Goal: Task Accomplishment & Management: Complete application form

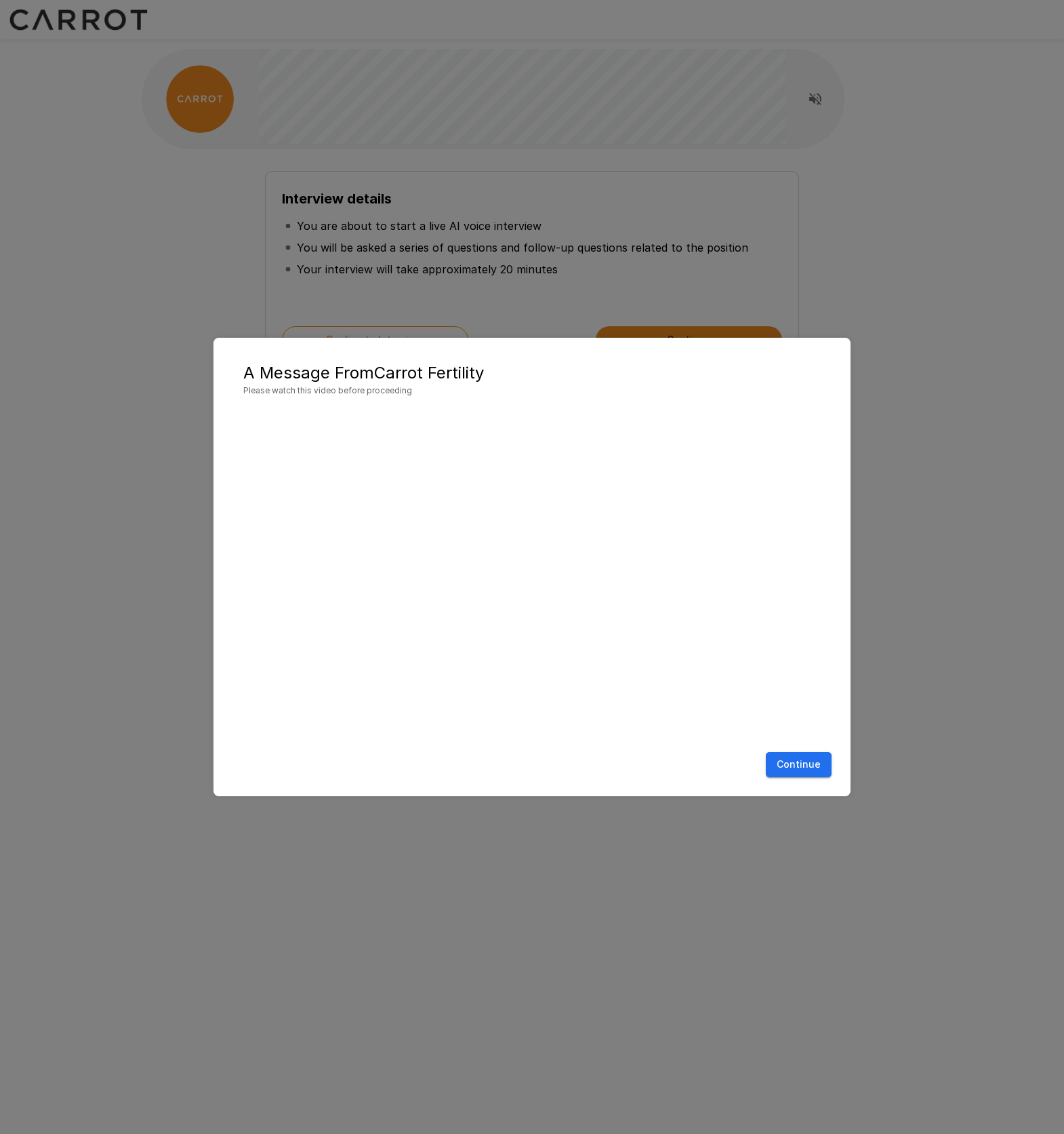
click at [810, 769] on button "Continue" at bounding box center [798, 764] width 66 height 25
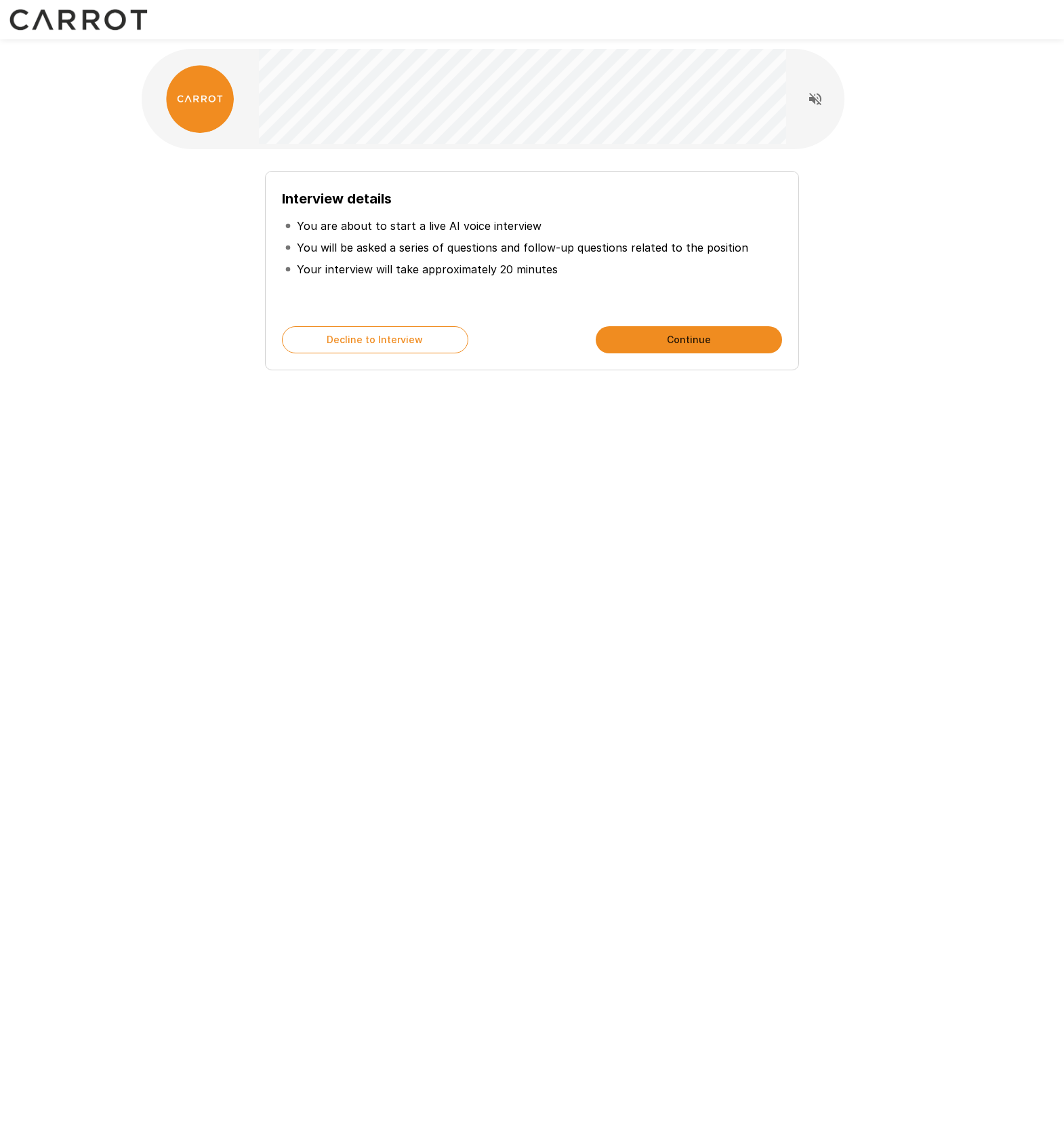
click at [657, 341] on button "Continue" at bounding box center [689, 340] width 186 height 27
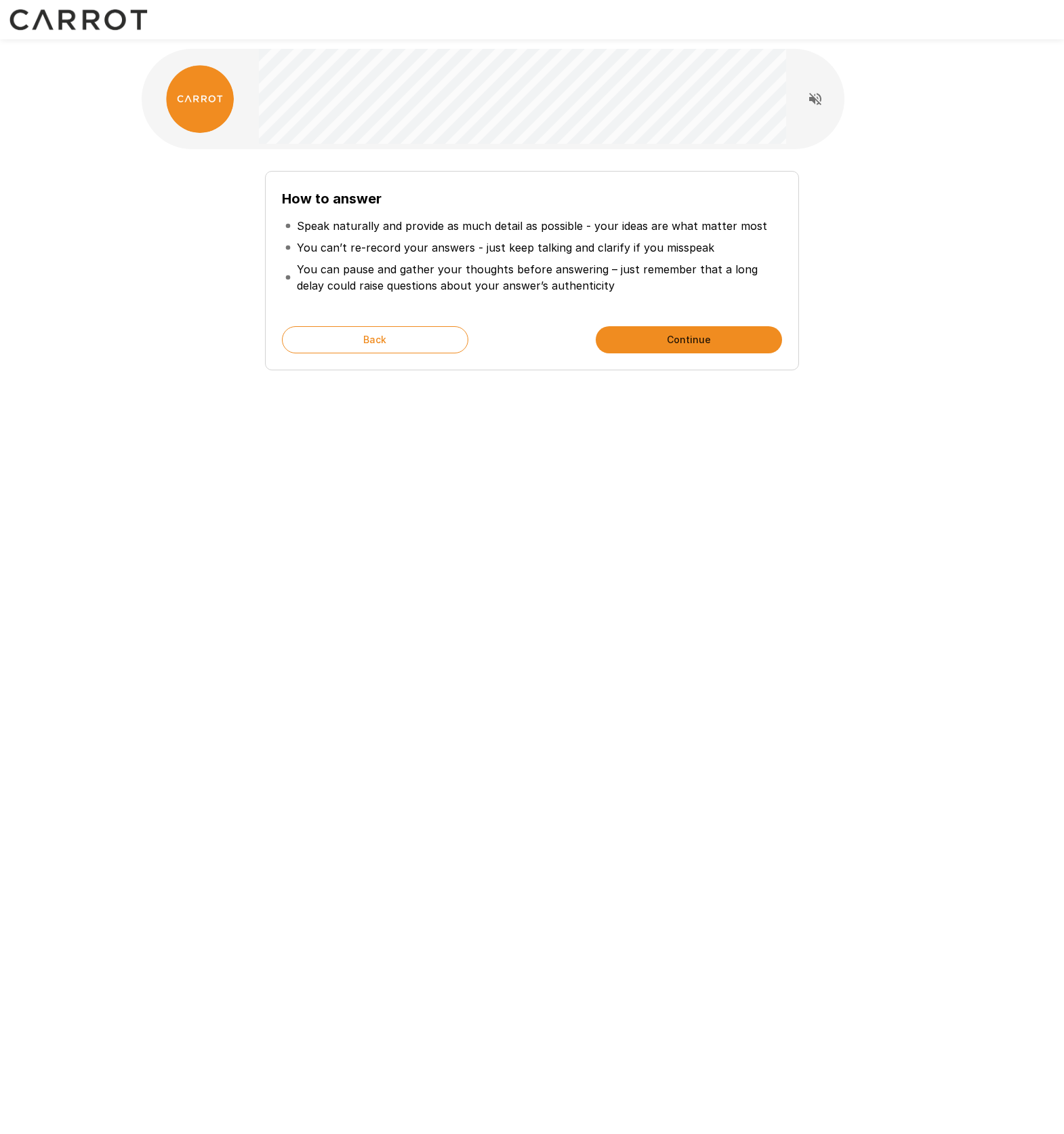
click at [657, 341] on button "Continue" at bounding box center [689, 340] width 186 height 27
click at [657, 341] on button "Start My Interview" at bounding box center [689, 340] width 186 height 27
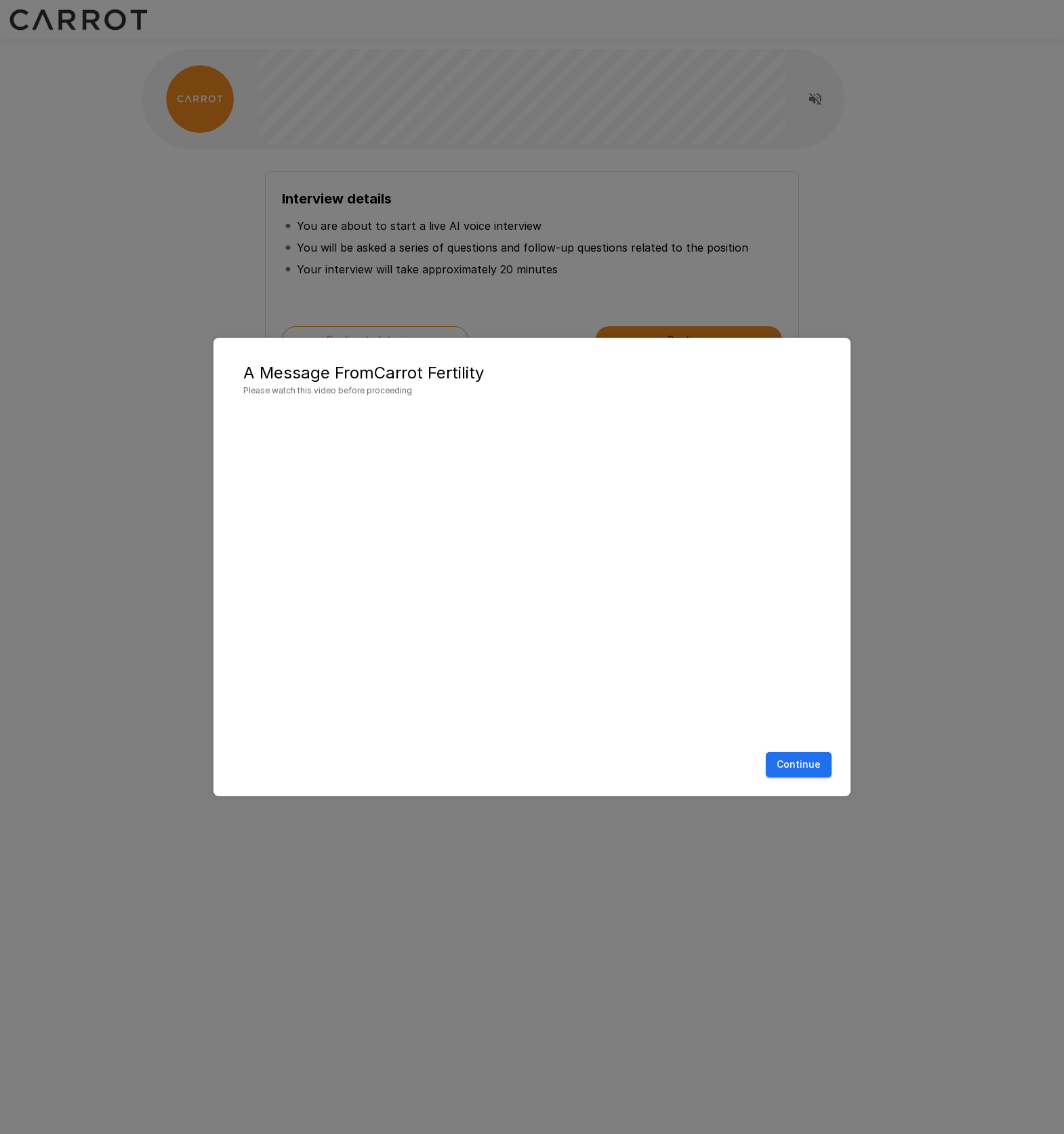
click at [816, 763] on button "Continue" at bounding box center [798, 764] width 66 height 25
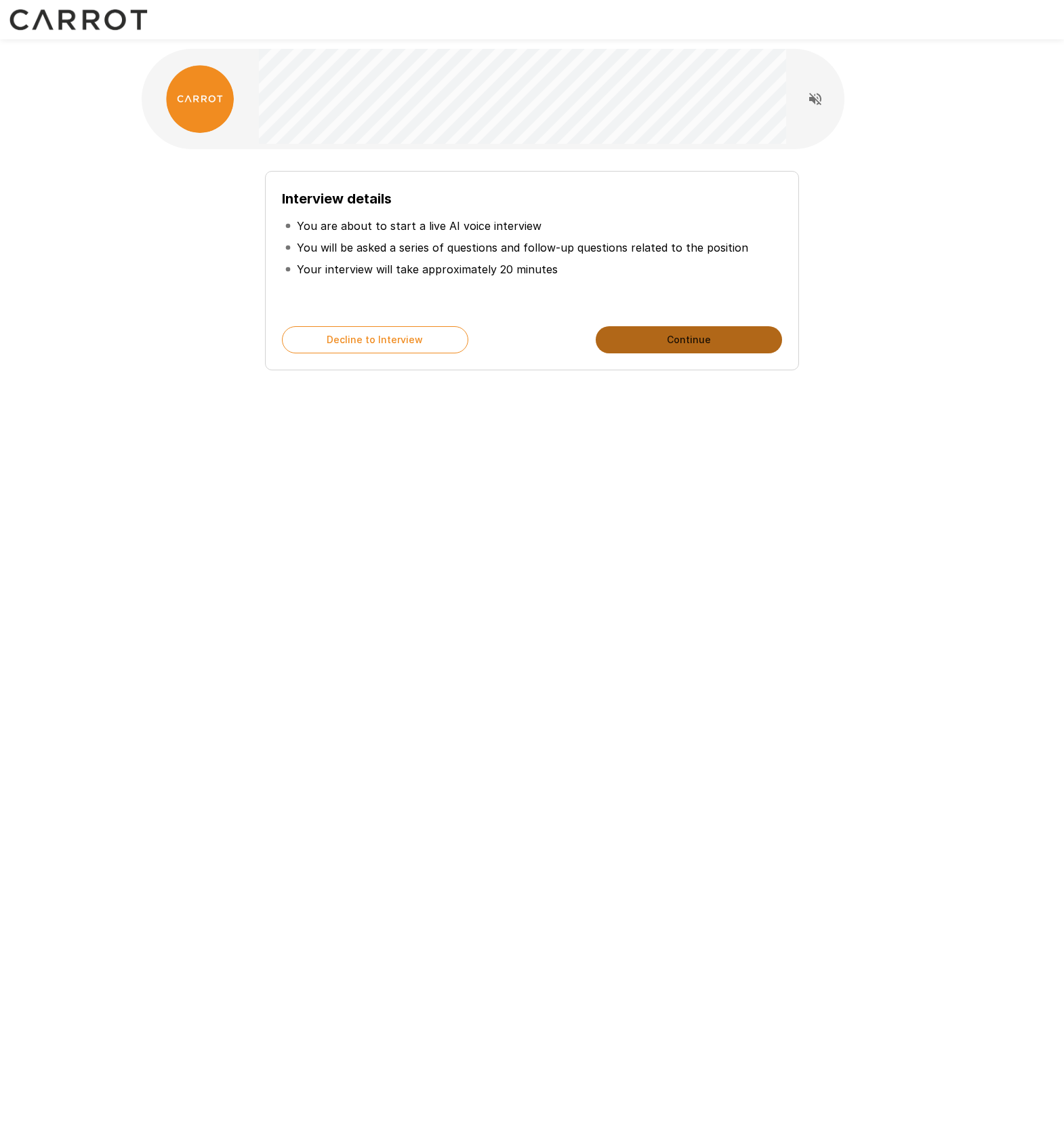
click at [673, 341] on button "Continue" at bounding box center [689, 340] width 186 height 27
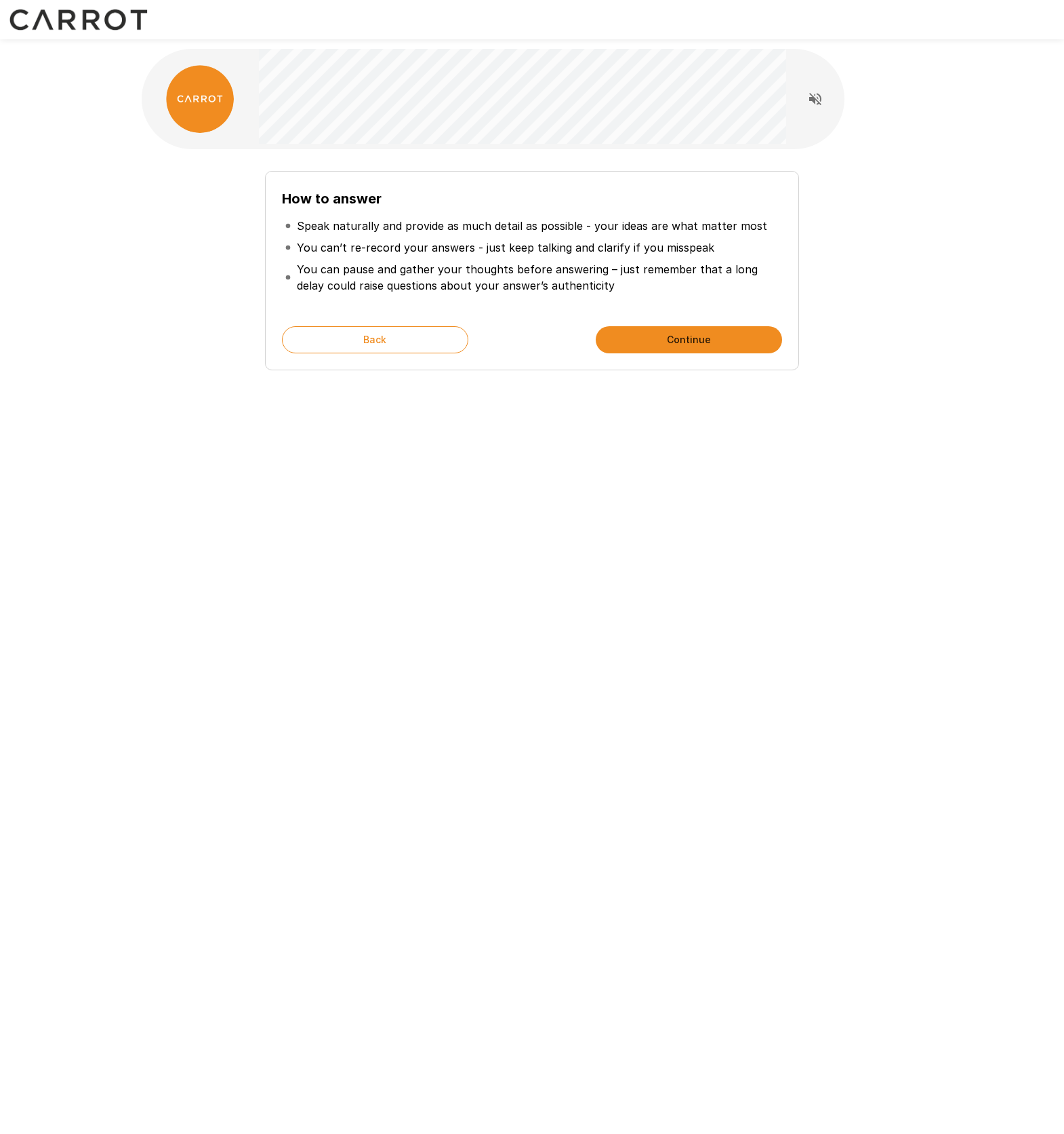
click at [675, 332] on button "Continue" at bounding box center [689, 340] width 186 height 27
click at [693, 338] on button "Start My Interview" at bounding box center [689, 340] width 186 height 27
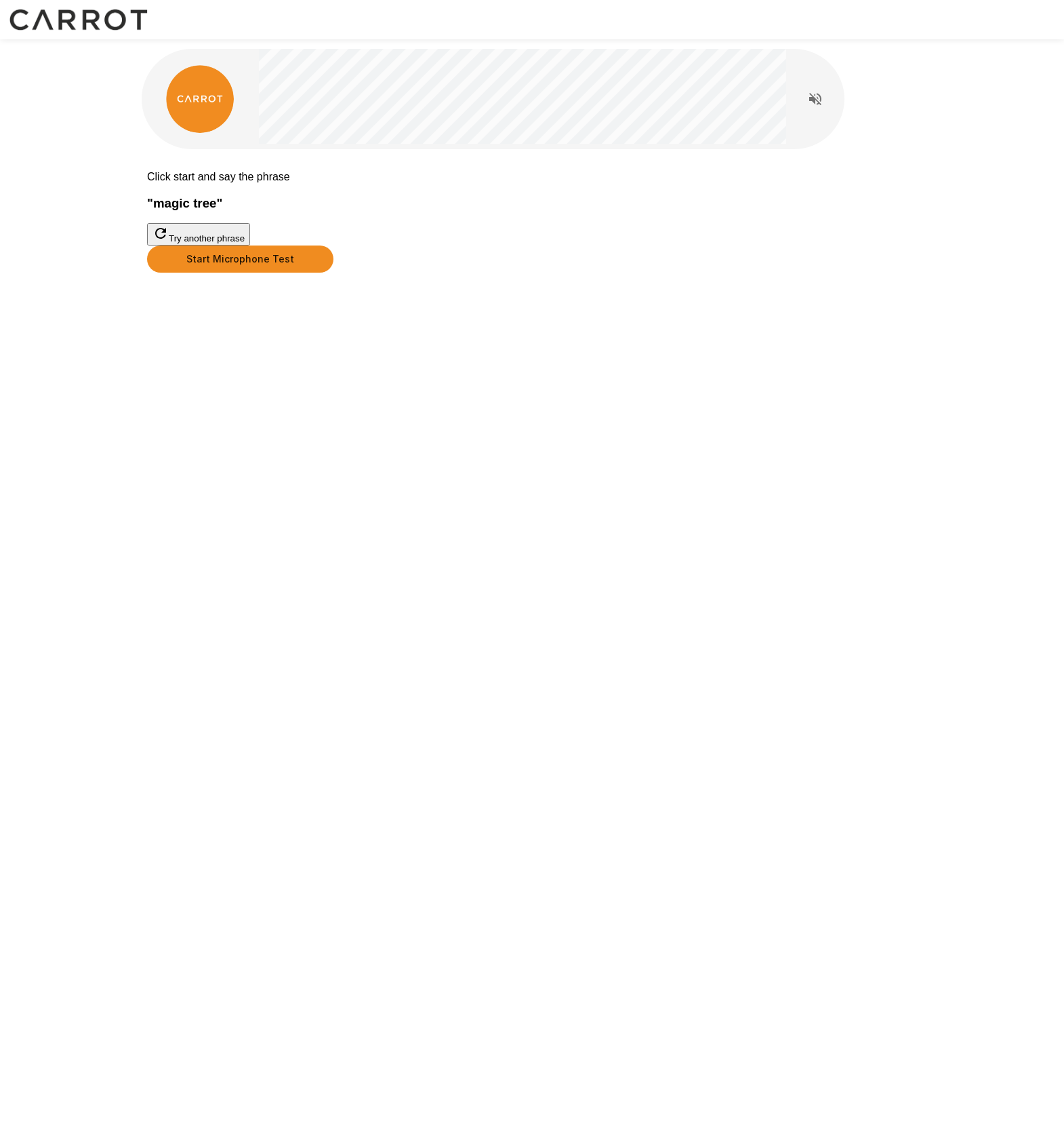
click at [333, 272] on button "Start Microphone Test" at bounding box center [240, 259] width 186 height 27
click at [216, 301] on button "Stop & Submit" at bounding box center [181, 293] width 69 height 15
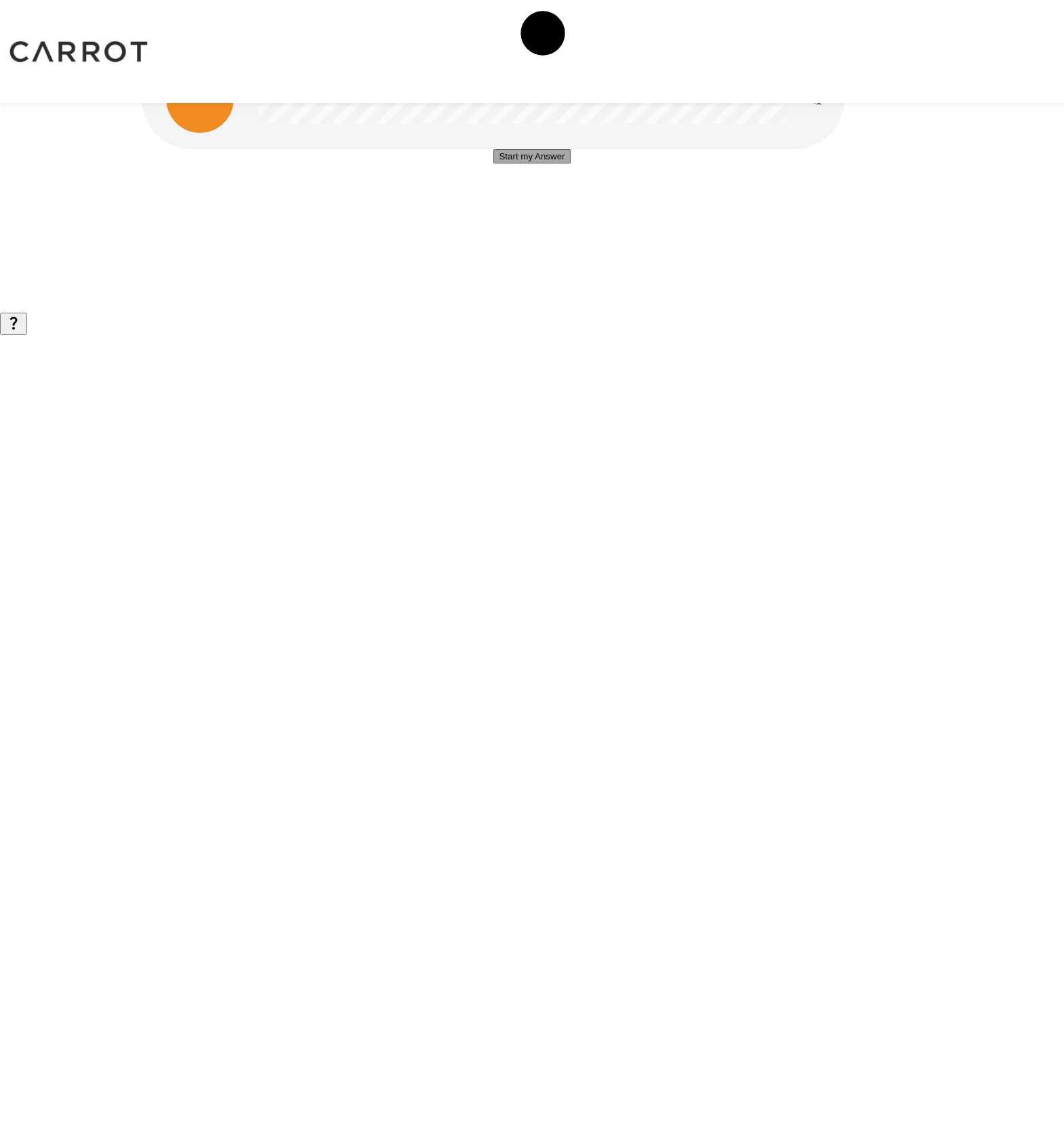
click at [570, 164] on button "Start my Answer" at bounding box center [532, 156] width 76 height 15
click at [566, 204] on button "Stop & Submit" at bounding box center [532, 197] width 69 height 15
click at [570, 164] on button "Start my Answer" at bounding box center [532, 156] width 76 height 15
click at [566, 204] on button "Stop & Submit" at bounding box center [532, 197] width 69 height 15
click at [570, 164] on button "Start my Answer" at bounding box center [532, 156] width 76 height 15
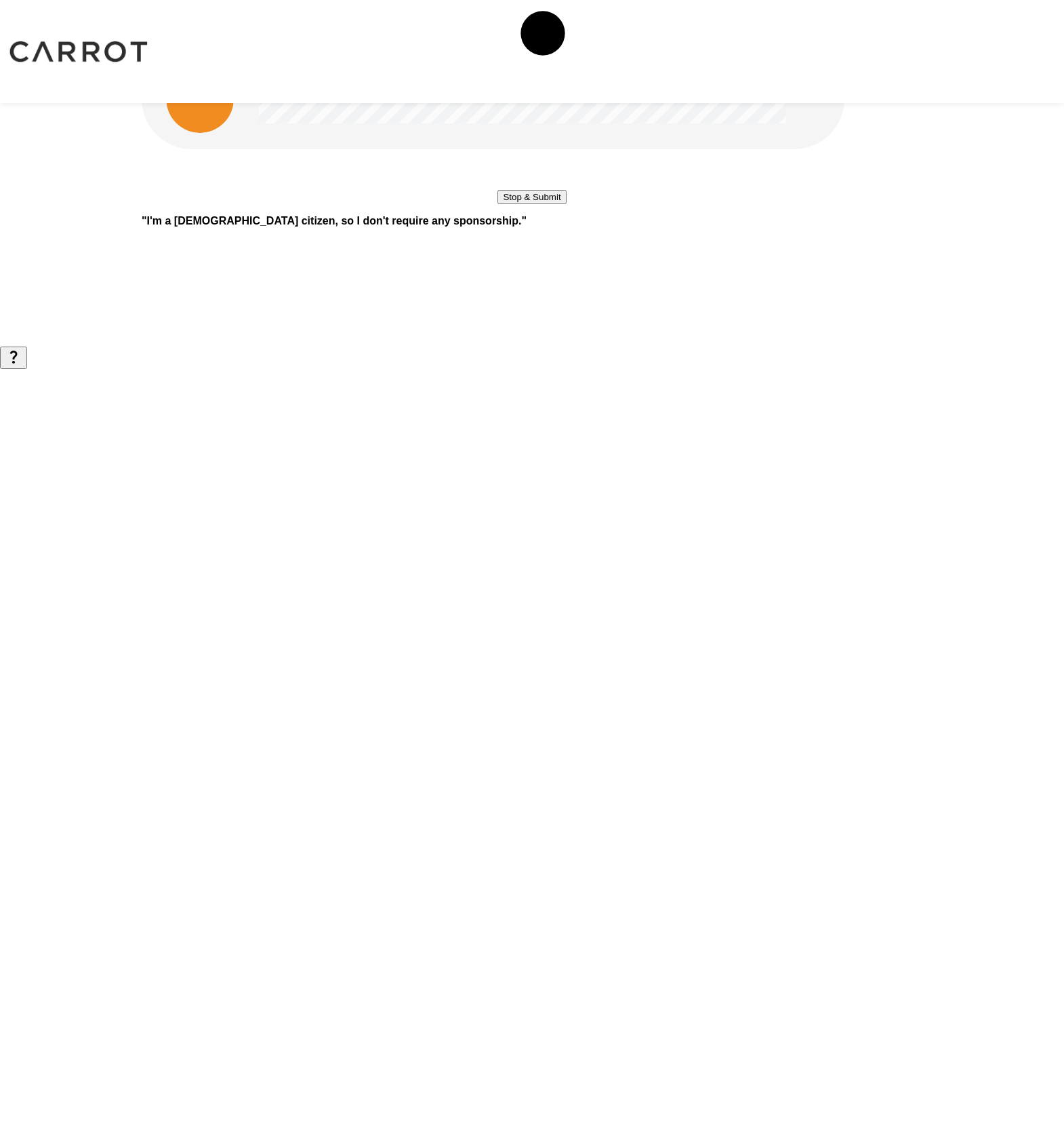
click at [566, 204] on button "Stop & Submit" at bounding box center [532, 197] width 69 height 15
click at [565, 164] on button "Start my Answer" at bounding box center [532, 156] width 76 height 15
click at [565, 204] on button "Stop & Submit" at bounding box center [532, 197] width 69 height 15
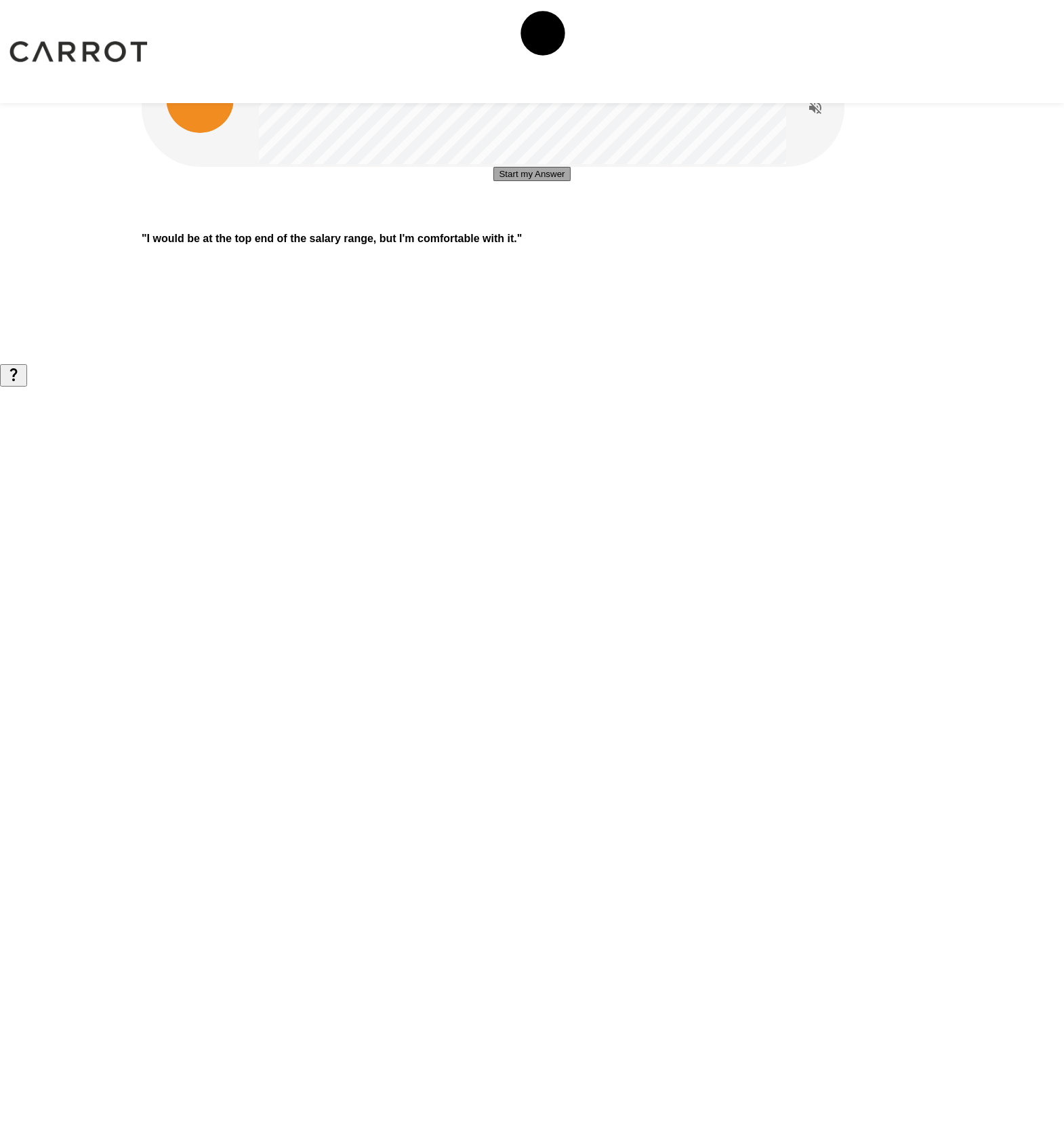
click at [555, 181] on button "Start my Answer" at bounding box center [532, 173] width 76 height 15
click at [558, 222] on button "Stop & Submit" at bounding box center [532, 215] width 69 height 15
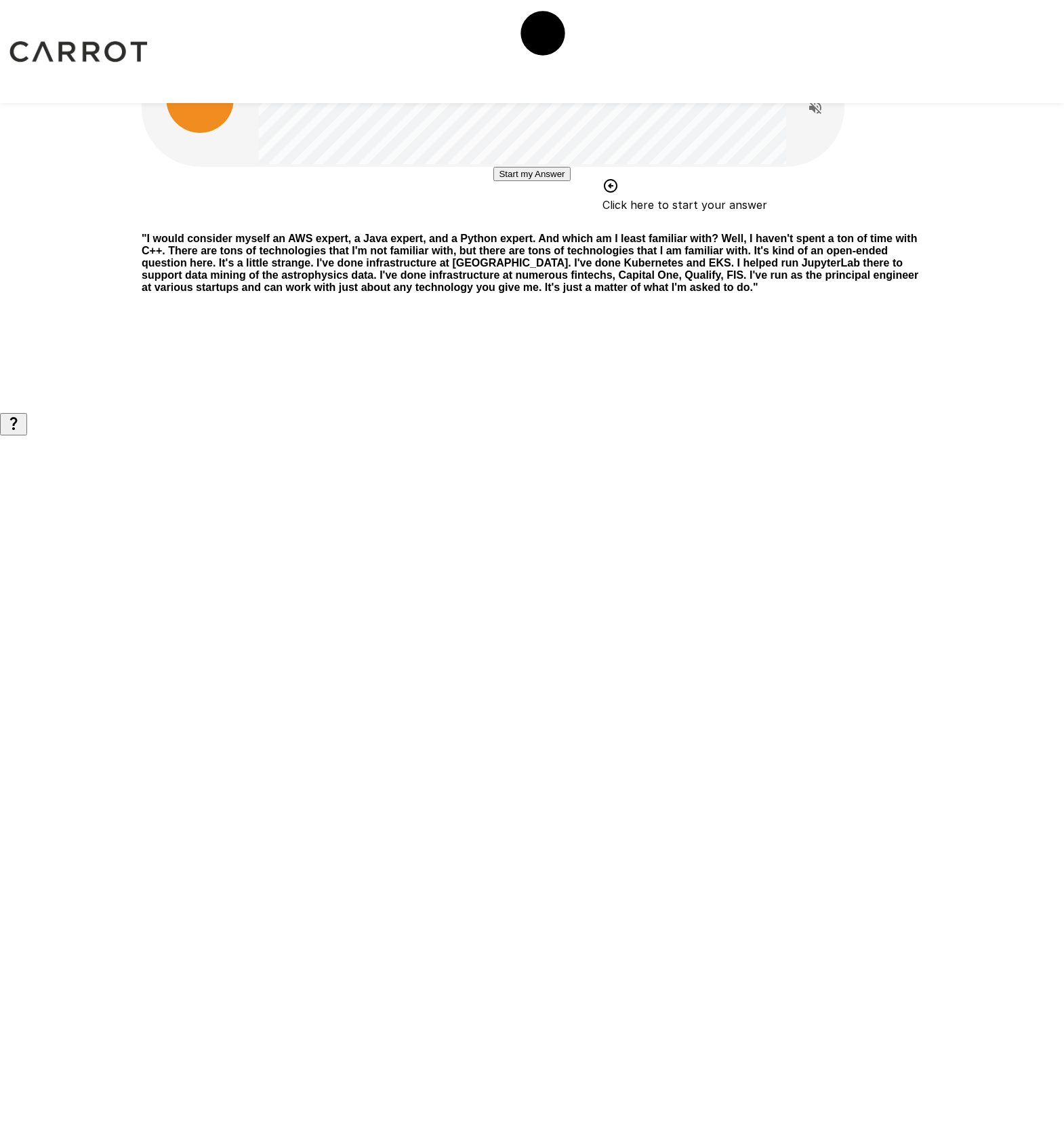
click at [541, 181] on button "Start my Answer" at bounding box center [532, 173] width 76 height 15
click at [532, 222] on button "Stop & Submit" at bounding box center [532, 215] width 69 height 15
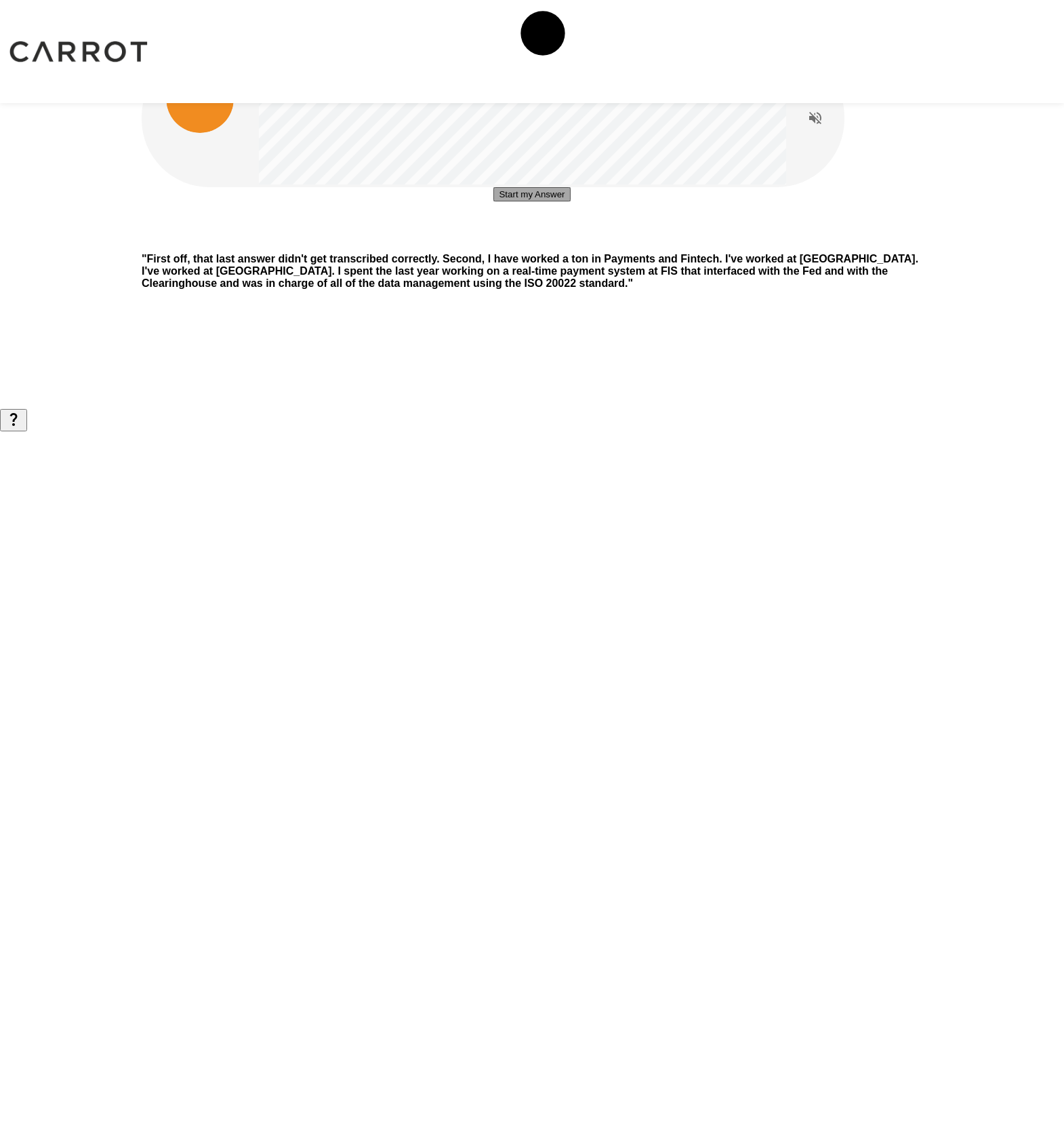
click at [519, 202] on button "Start my Answer" at bounding box center [532, 194] width 76 height 15
click at [520, 242] on button "Stop & Submit" at bounding box center [532, 235] width 69 height 15
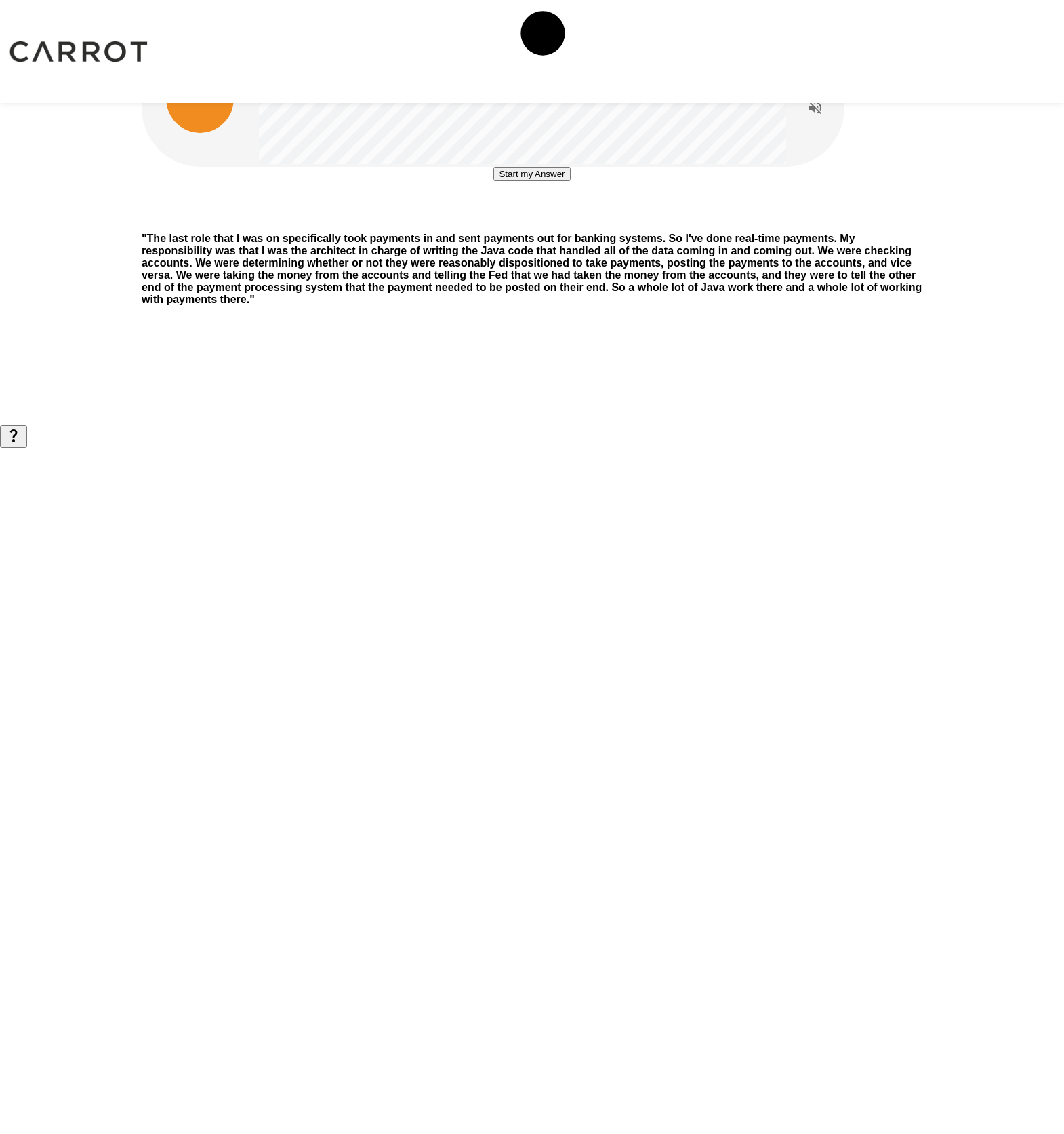
click at [540, 181] on button "Start my Answer" at bounding box center [532, 173] width 76 height 15
click at [541, 222] on button "Stop & Submit" at bounding box center [532, 215] width 69 height 15
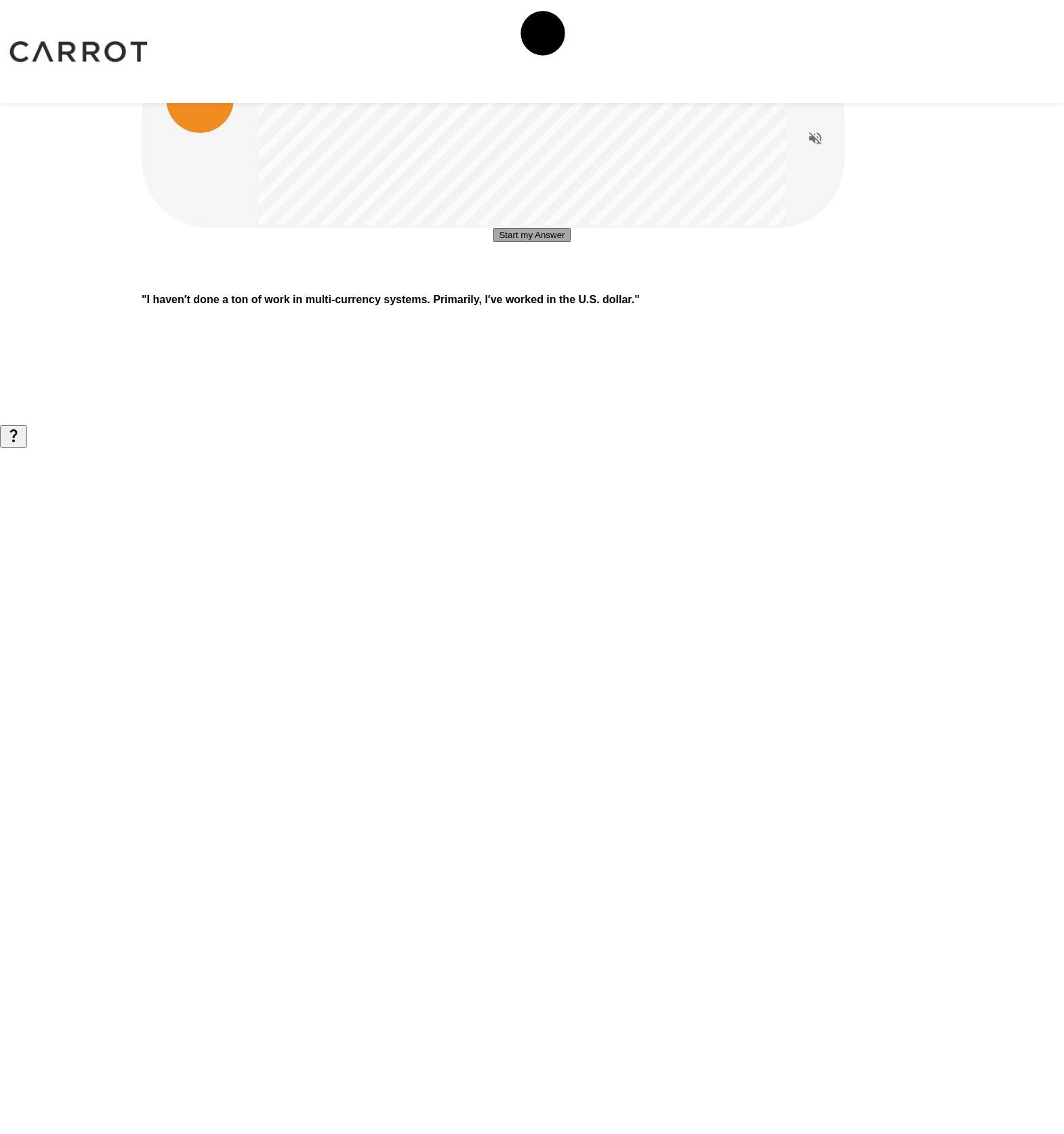
click at [529, 242] on button "Start my Answer" at bounding box center [532, 235] width 76 height 15
click at [533, 283] on button "Stop & Submit" at bounding box center [532, 275] width 69 height 15
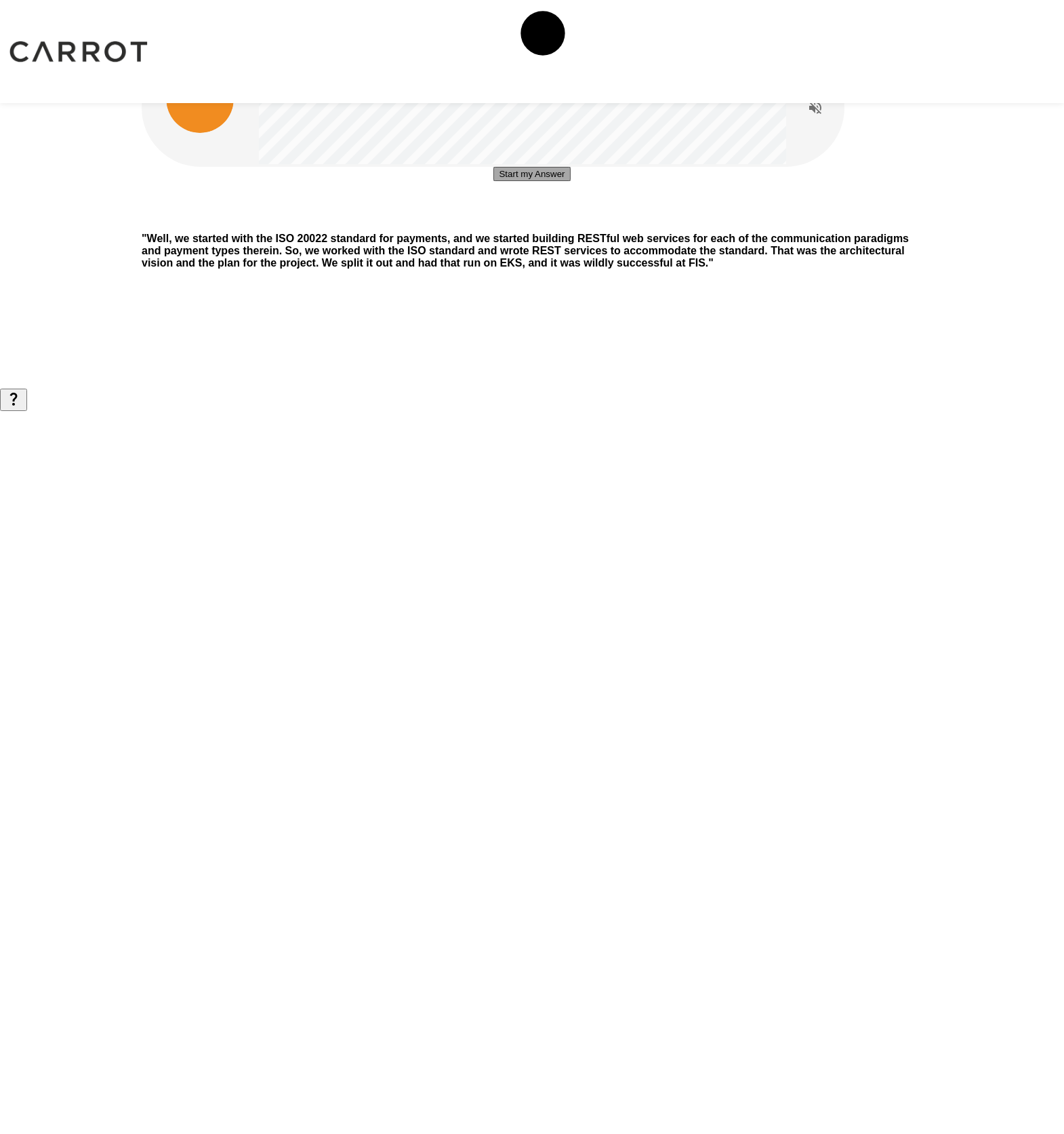
click at [525, 181] on button "Start my Answer" at bounding box center [532, 173] width 76 height 15
click at [529, 222] on button "Stop & Submit" at bounding box center [532, 215] width 69 height 15
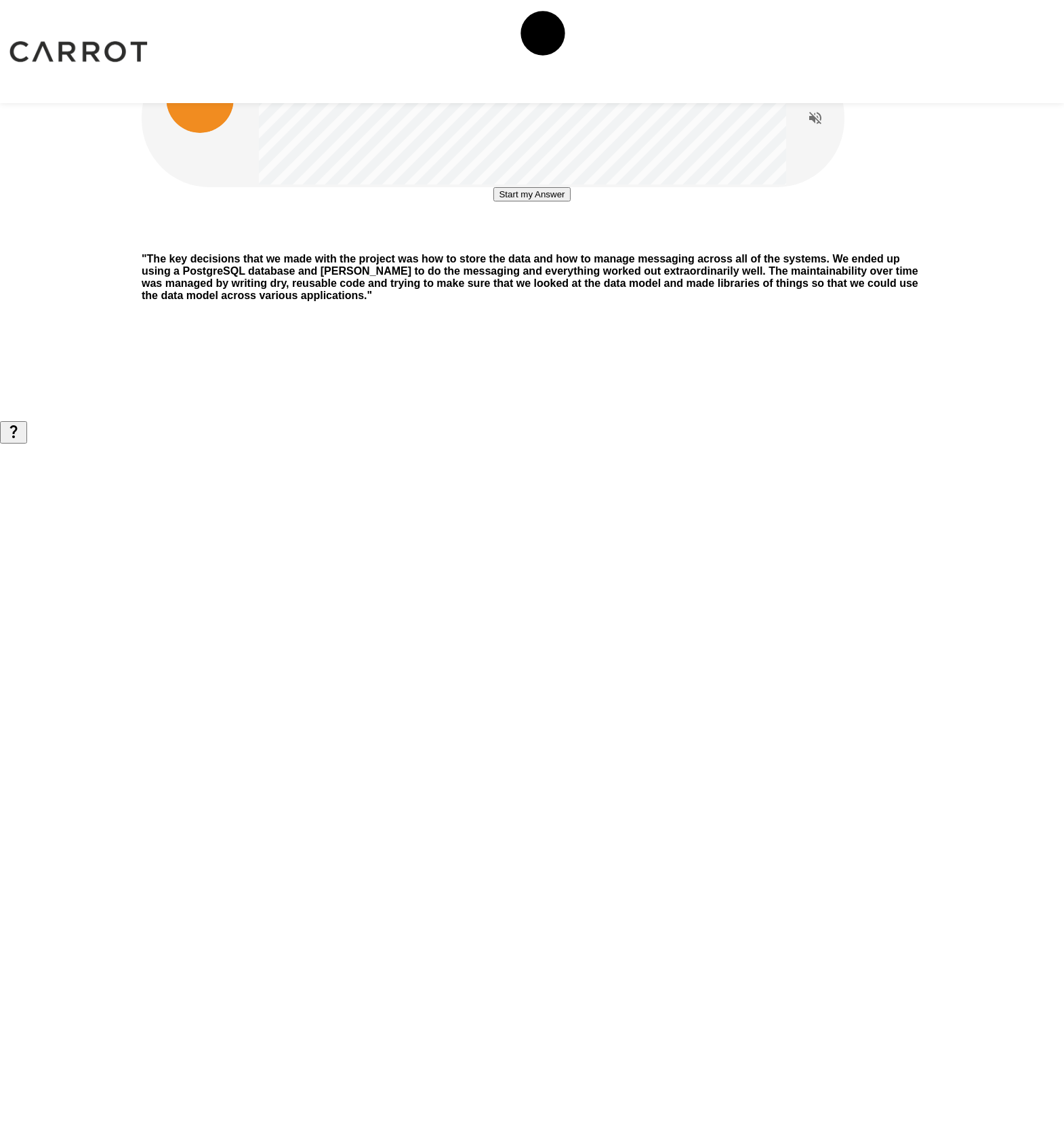
click at [534, 202] on button "Start my Answer" at bounding box center [532, 194] width 76 height 15
click at [534, 242] on button "Stop & Submit" at bounding box center [532, 235] width 69 height 15
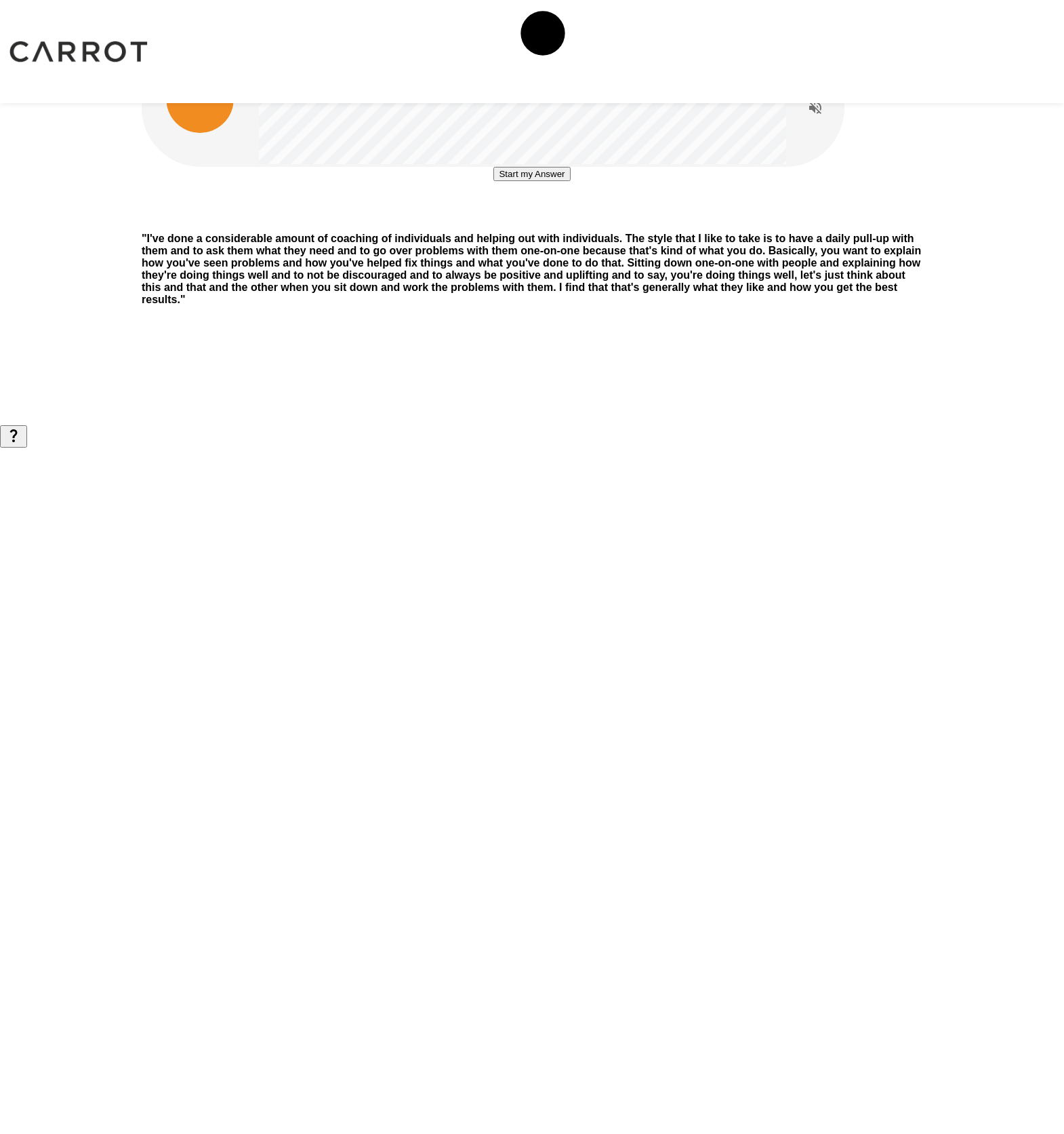
click at [534, 181] on button "Start my Answer" at bounding box center [532, 173] width 76 height 15
click at [538, 222] on button "Stop & Submit" at bounding box center [532, 215] width 69 height 15
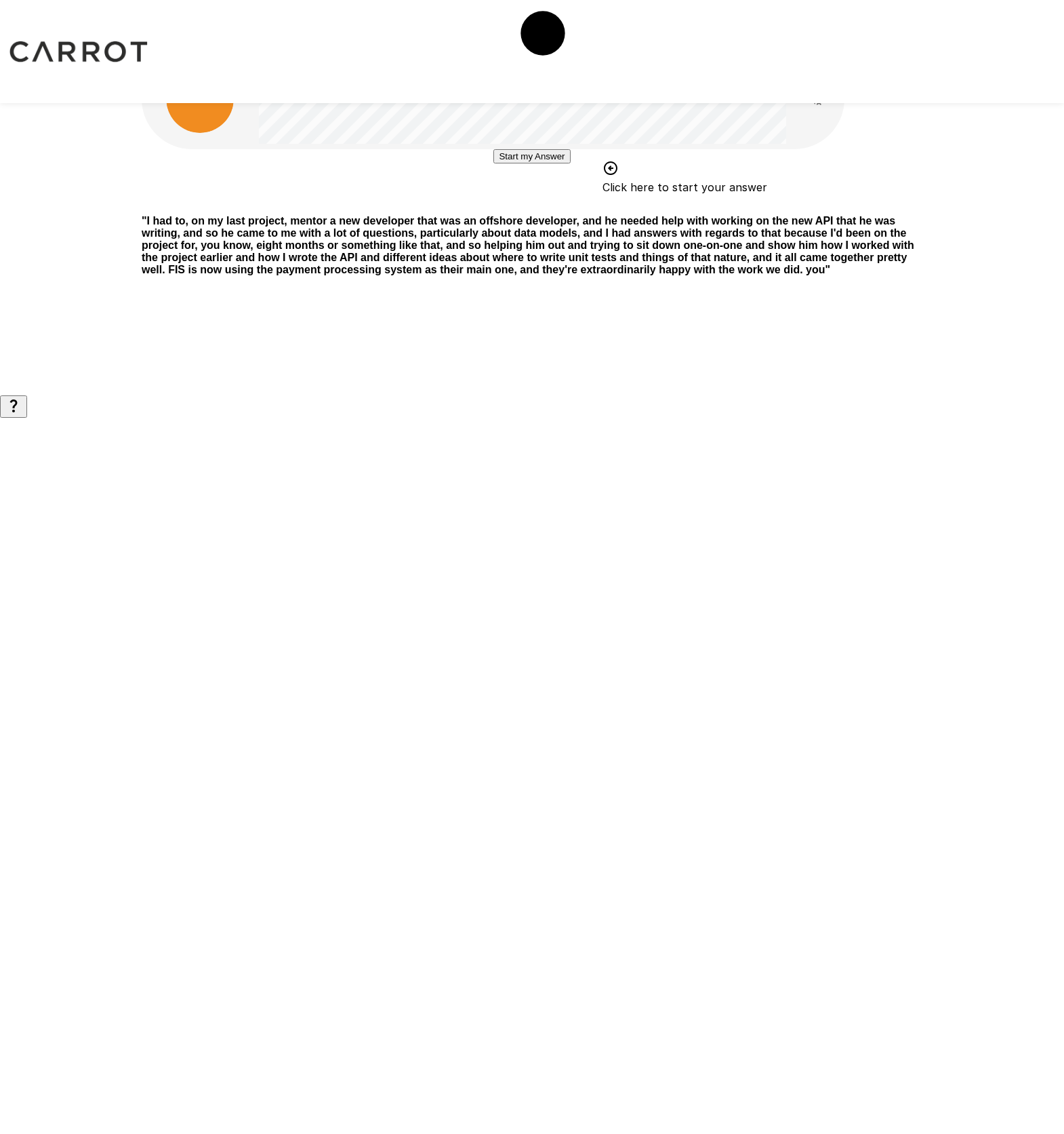
click at [536, 164] on div "Start my Answer Click here to start your answer" at bounding box center [532, 156] width 76 height 15
click at [534, 164] on button "Start my Answer" at bounding box center [532, 156] width 76 height 15
click at [536, 204] on button "Stop & Submit" at bounding box center [532, 197] width 69 height 15
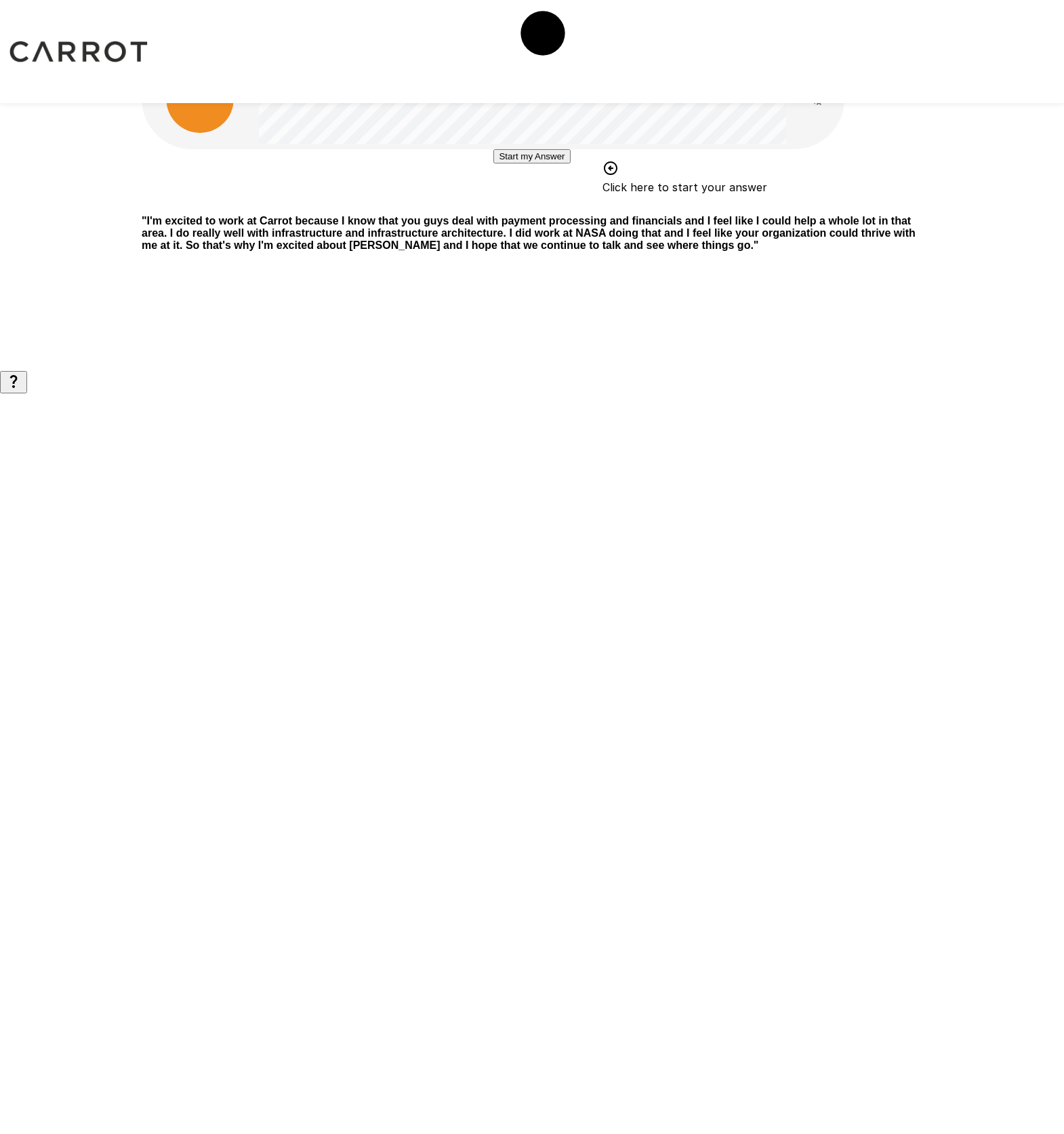
click at [536, 164] on button "Start my Answer" at bounding box center [532, 156] width 76 height 15
click at [534, 204] on button "Stop & Submit" at bounding box center [532, 197] width 69 height 15
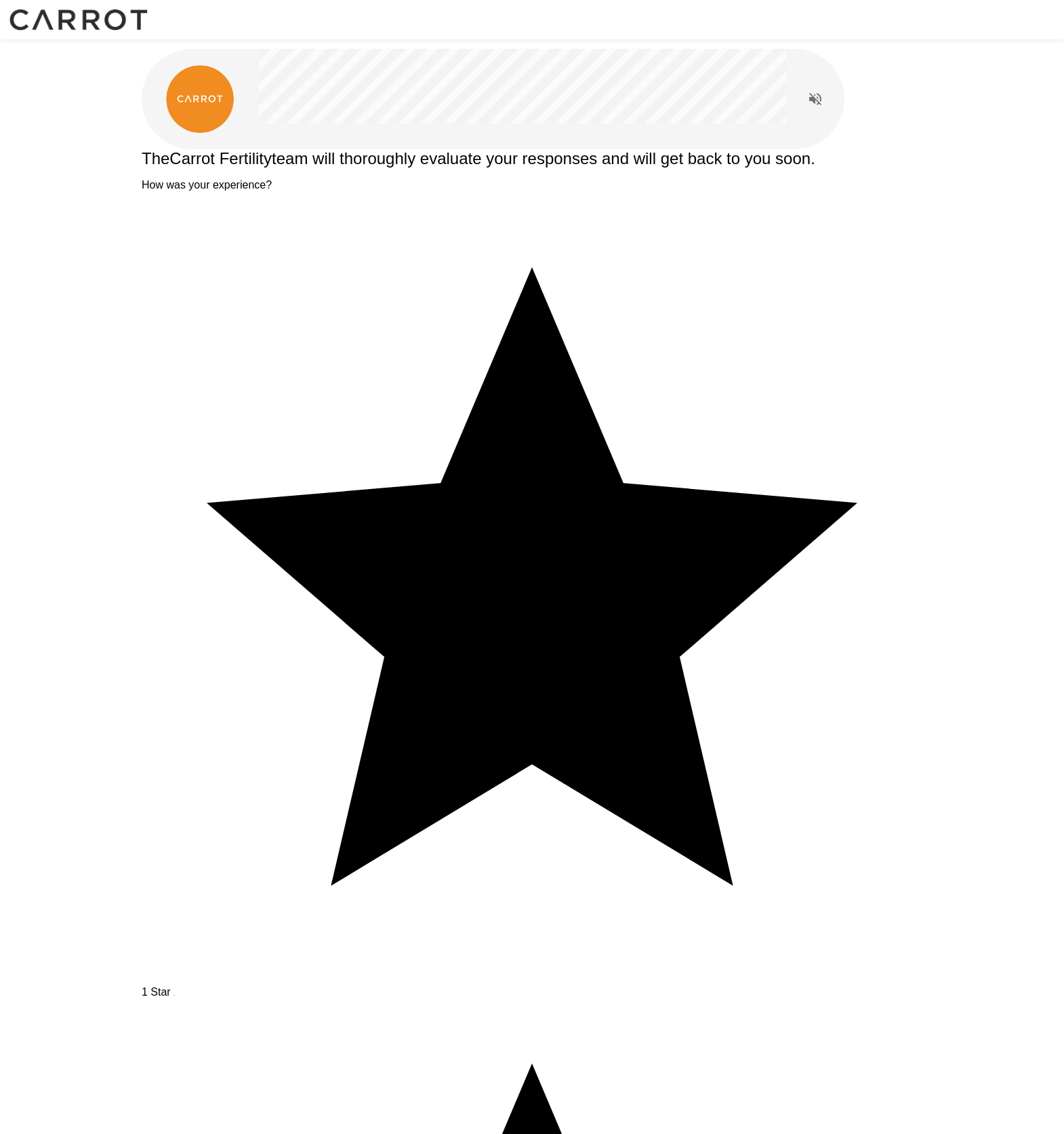
type textarea "**********"
